Goal: Task Accomplishment & Management: Manage account settings

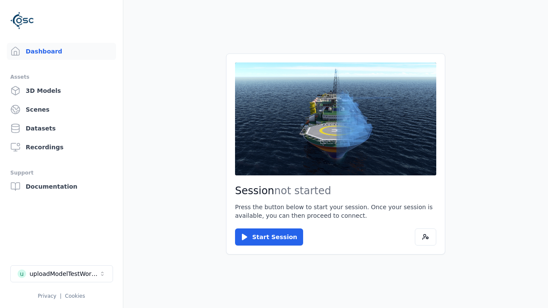
click at [62, 274] on div "uploadModelTestWorkspace" at bounding box center [64, 274] width 69 height 9
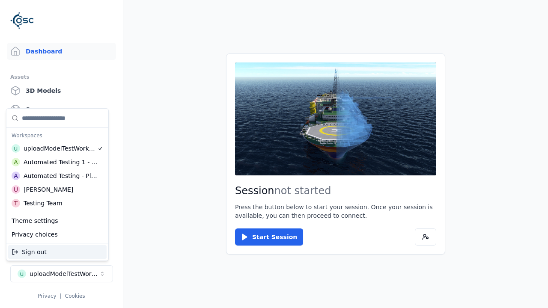
click at [57, 203] on div "Testing Team" at bounding box center [43, 203] width 39 height 9
click at [274, 154] on html "Support Dashboard Assets 3D Models Scenes Datasets Recordings Support Documenta…" at bounding box center [274, 154] width 548 height 308
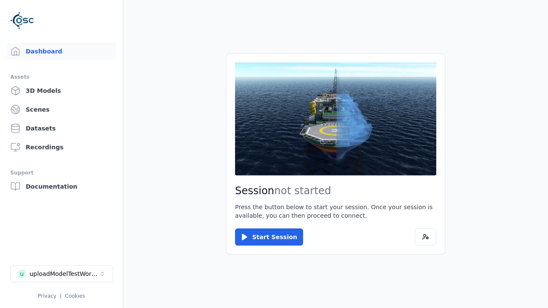
click at [61, 91] on link "3D Models" at bounding box center [61, 90] width 109 height 17
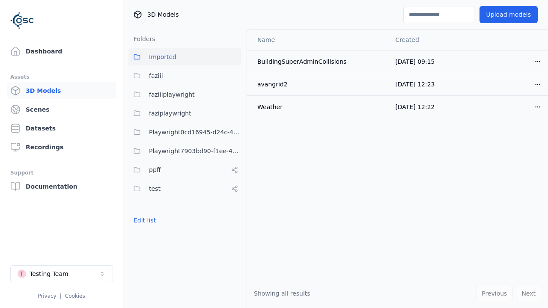
click at [145, 220] on button "Edit list" at bounding box center [144, 220] width 33 height 15
click at [153, 220] on link "Create folder" at bounding box center [153, 220] width 39 height 9
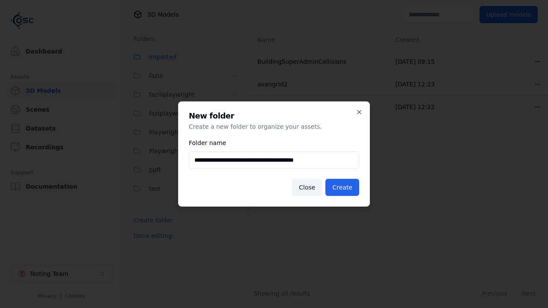
type input "**********"
click at [342, 187] on button "Create" at bounding box center [342, 187] width 34 height 17
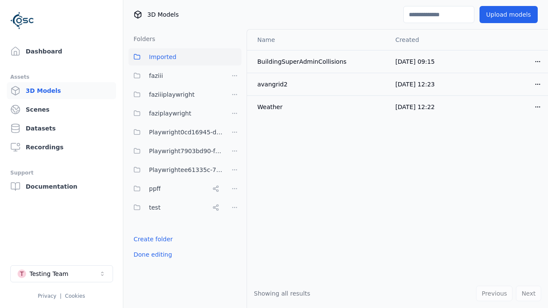
click at [152, 255] on button "Done editing" at bounding box center [152, 254] width 49 height 15
click at [145, 247] on button "Done editing" at bounding box center [152, 254] width 49 height 15
click at [235, 170] on html "Support Dashboard Assets 3D Models Scenes Datasets Recordings Support Documenta…" at bounding box center [274, 154] width 548 height 308
click at [235, 201] on div "Rename" at bounding box center [234, 201] width 57 height 14
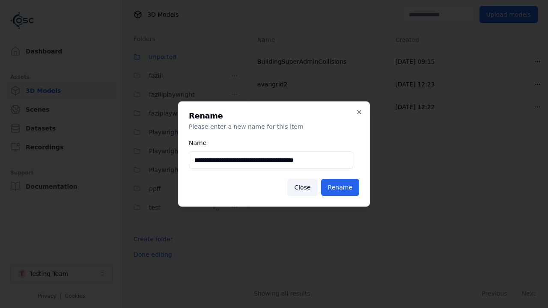
click at [271, 160] on input "**********" at bounding box center [271, 160] width 164 height 17
type input "**********"
click at [340, 187] on button "Rename" at bounding box center [340, 187] width 38 height 17
click at [152, 255] on button "Done editing" at bounding box center [152, 254] width 49 height 15
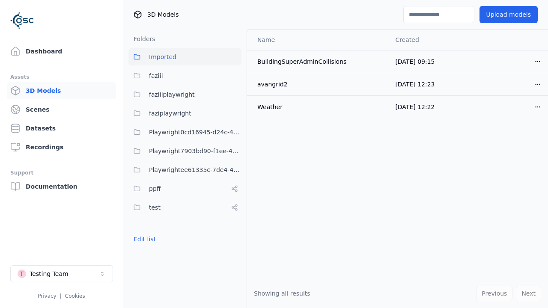
click at [145, 239] on button "Edit list" at bounding box center [144, 239] width 33 height 15
click at [235, 170] on html "Support Dashboard Assets 3D Models Scenes Datasets Recordings Support Documenta…" at bounding box center [274, 154] width 548 height 308
click at [235, 215] on div "Delete" at bounding box center [234, 215] width 57 height 14
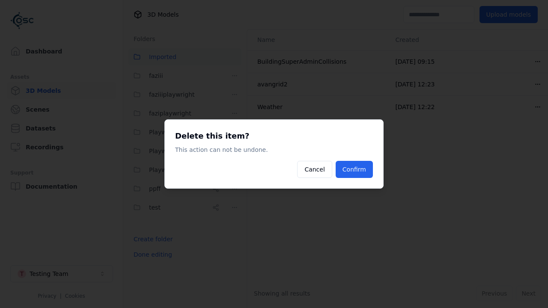
click at [354, 170] on button "Confirm" at bounding box center [354, 169] width 37 height 17
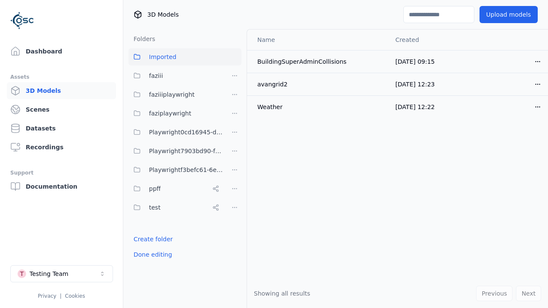
click at [152, 255] on button "Done editing" at bounding box center [152, 254] width 49 height 15
